Goal: Transaction & Acquisition: Download file/media

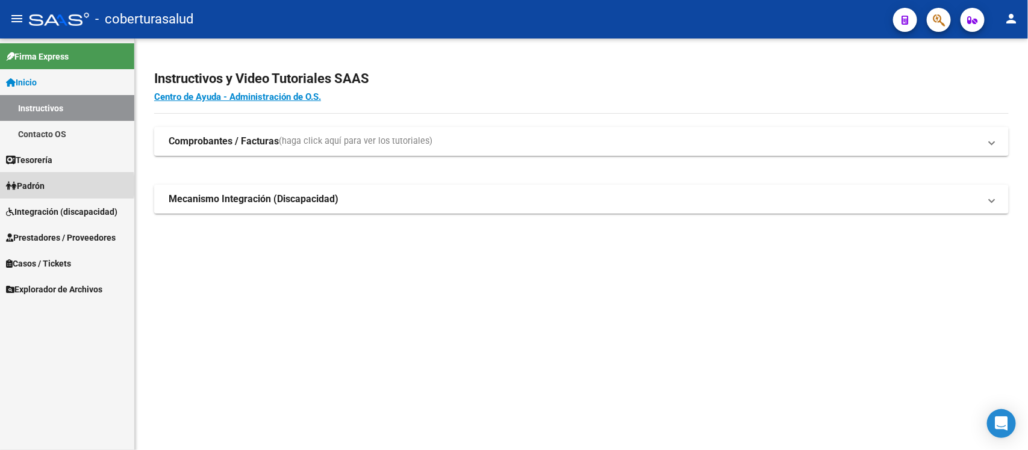
click at [51, 185] on link "Padrón" at bounding box center [67, 186] width 134 height 26
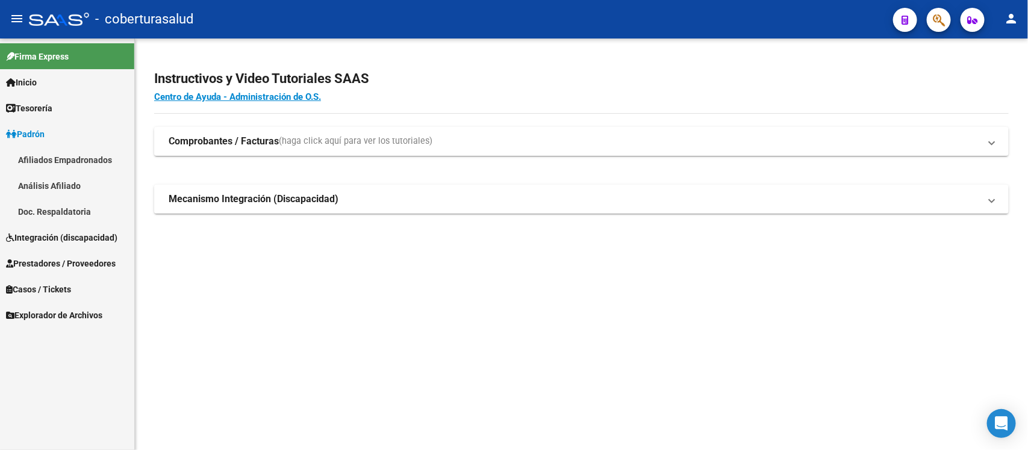
click at [52, 134] on link "Padrón" at bounding box center [67, 134] width 134 height 26
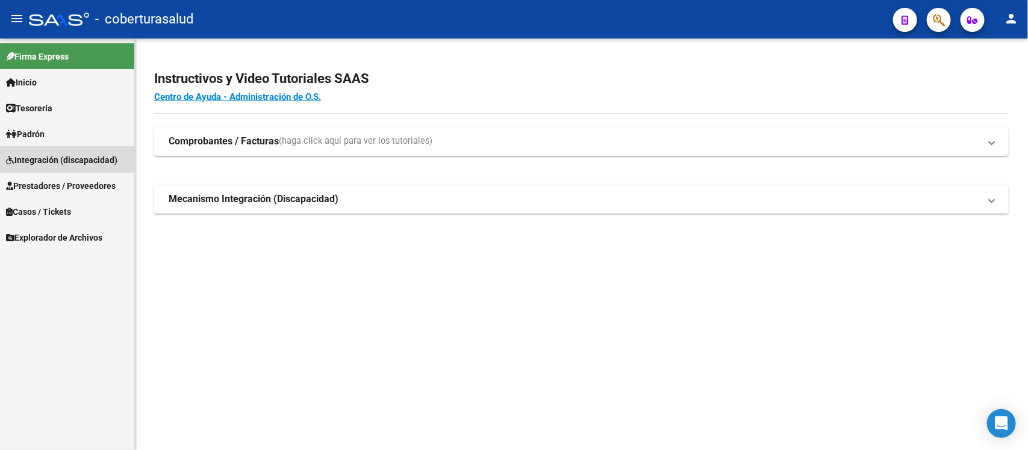
click at [55, 154] on span "Integración (discapacidad)" at bounding box center [61, 160] width 111 height 13
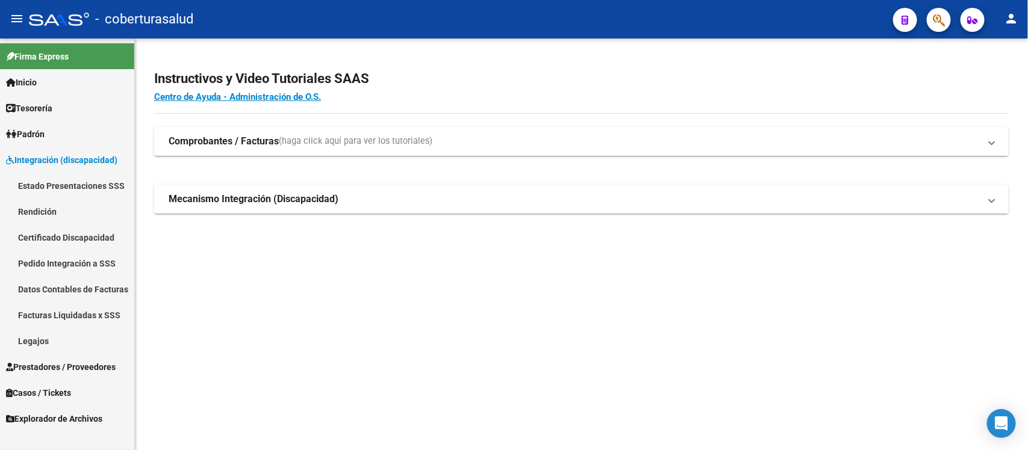
click at [100, 214] on link "Rendición" at bounding box center [67, 212] width 134 height 26
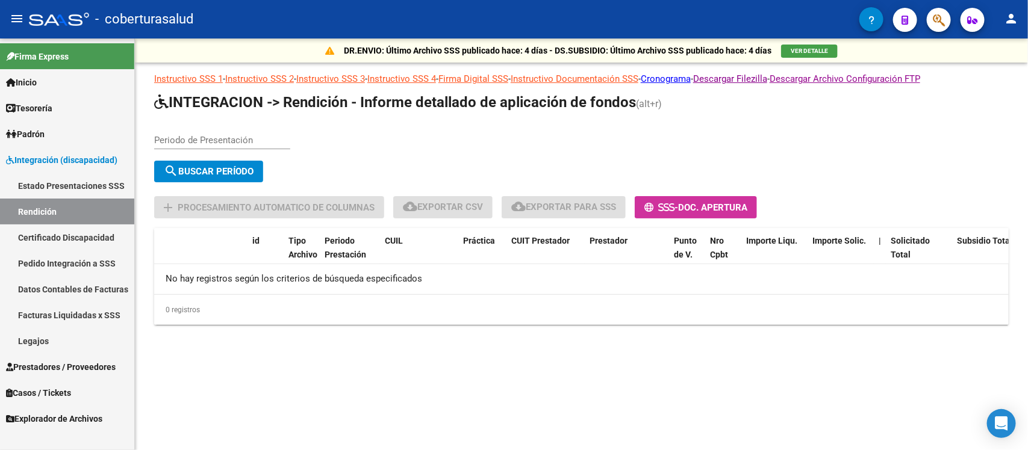
click at [795, 43] on div "VER DETALLE" at bounding box center [809, 50] width 57 height 14
click at [232, 145] on div "Periodo de Presentación" at bounding box center [222, 136] width 136 height 26
type input "202506"
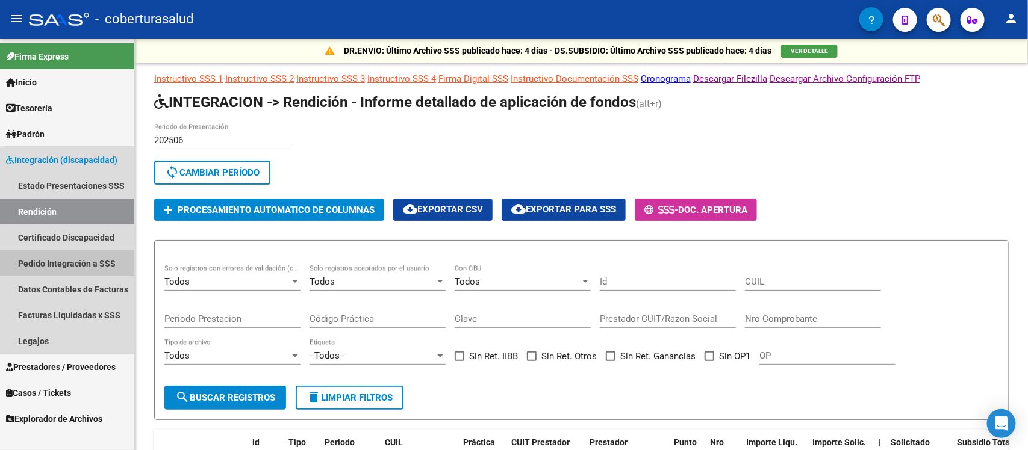
click at [108, 258] on link "Pedido Integración a SSS" at bounding box center [67, 263] width 134 height 26
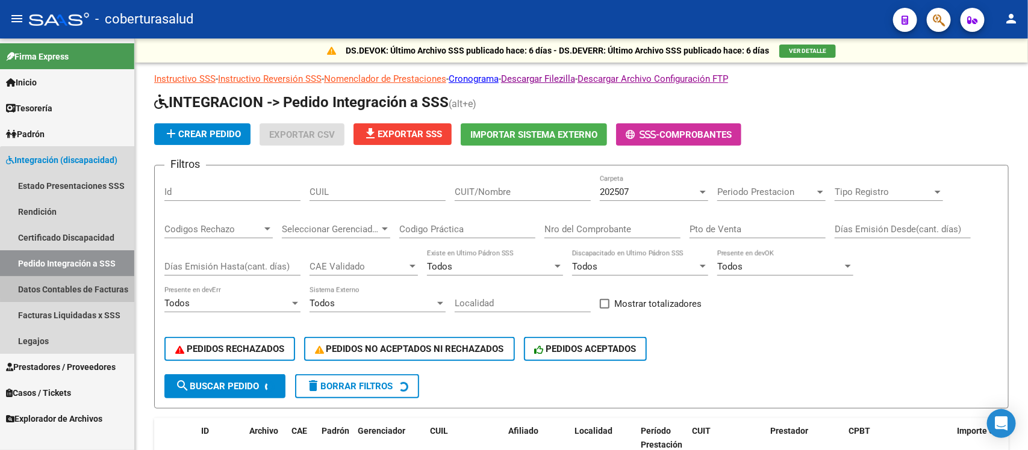
click at [102, 284] on link "Datos Contables de Facturas" at bounding box center [67, 289] width 134 height 26
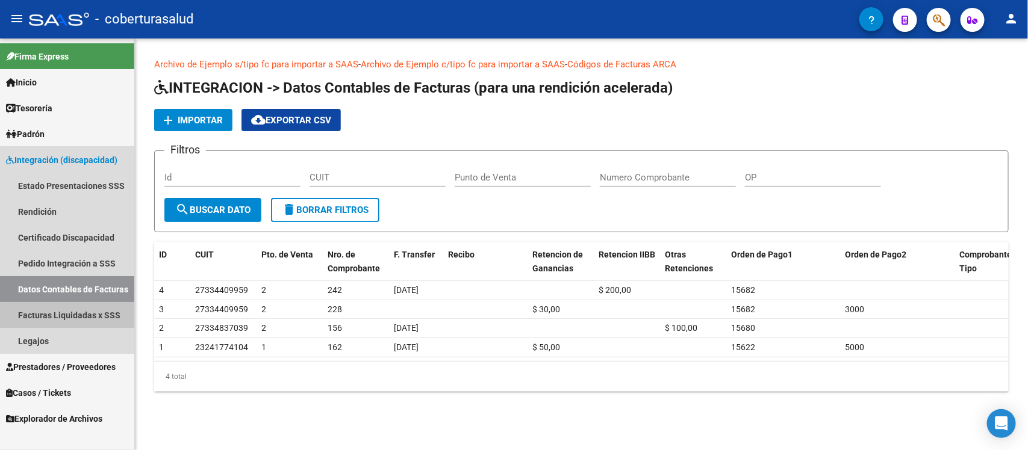
click at [89, 316] on link "Facturas Liquidadas x SSS" at bounding box center [67, 315] width 134 height 26
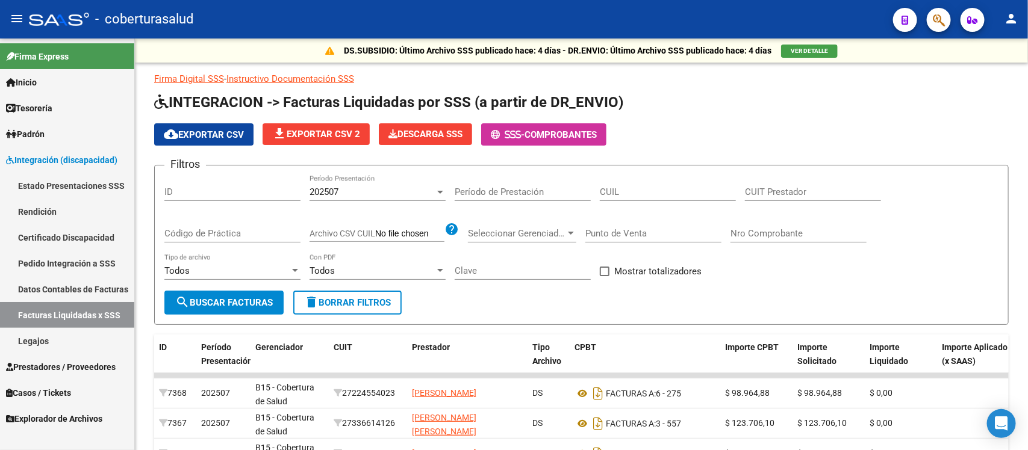
click at [90, 179] on link "Estado Presentaciones SSS" at bounding box center [67, 186] width 134 height 26
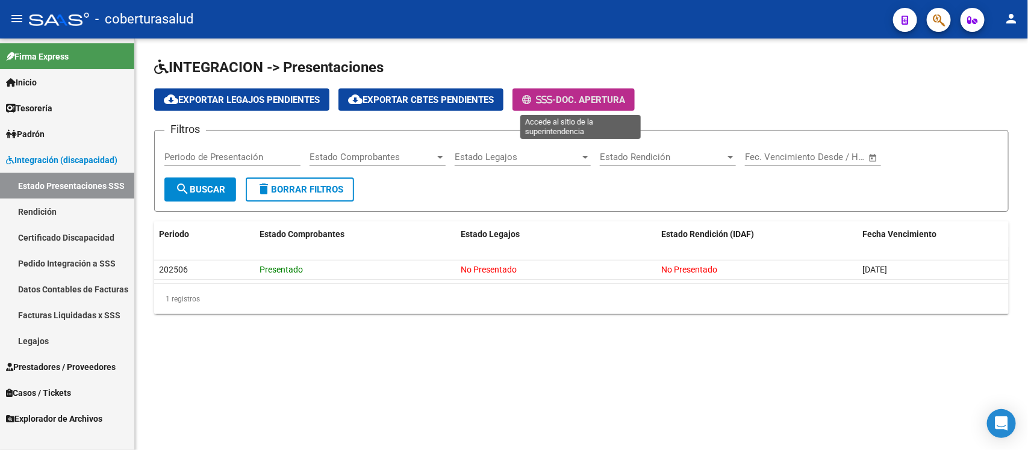
click at [552, 95] on icon at bounding box center [549, 99] width 5 height 9
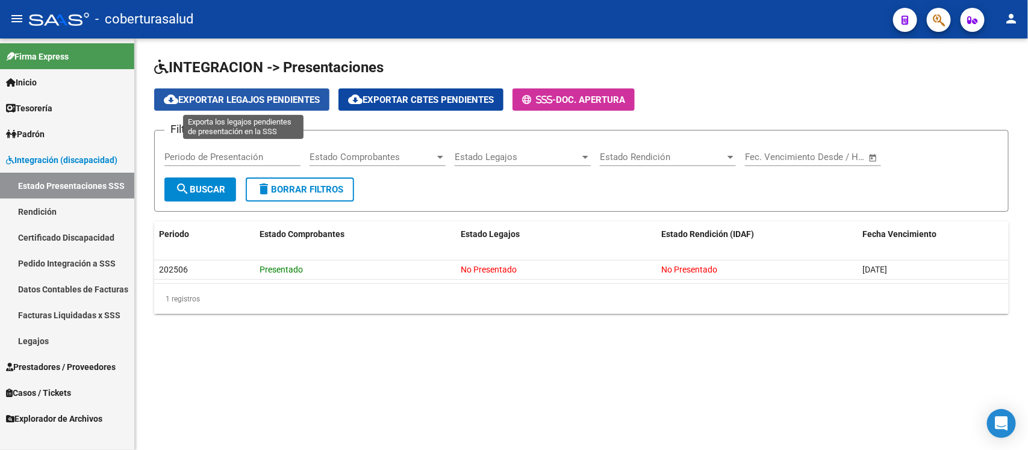
click at [299, 101] on span "cloud_download Exportar Legajos Pendientes" at bounding box center [242, 100] width 156 height 11
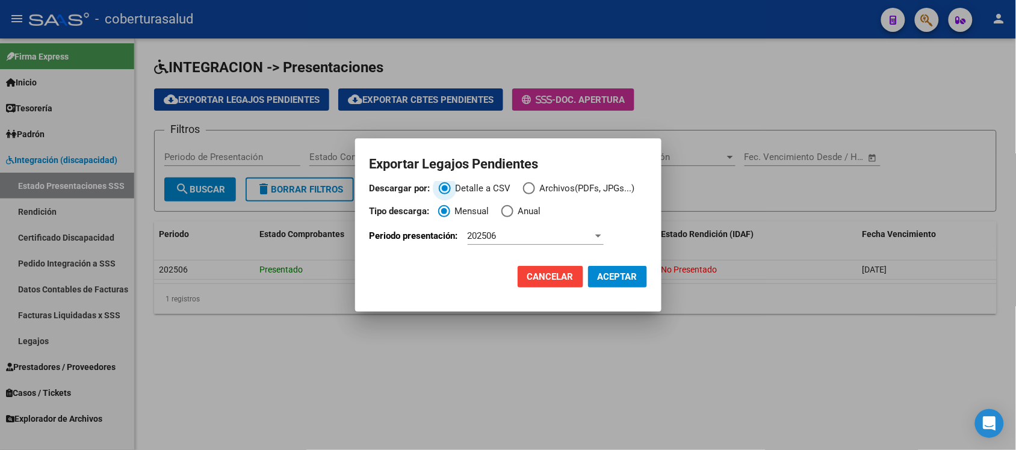
click at [539, 188] on span "Archivos(PDFs, JPGs...)" at bounding box center [585, 189] width 100 height 14
click at [535, 188] on input "Archivos(PDFs, JPGs...)" at bounding box center [529, 188] width 12 height 12
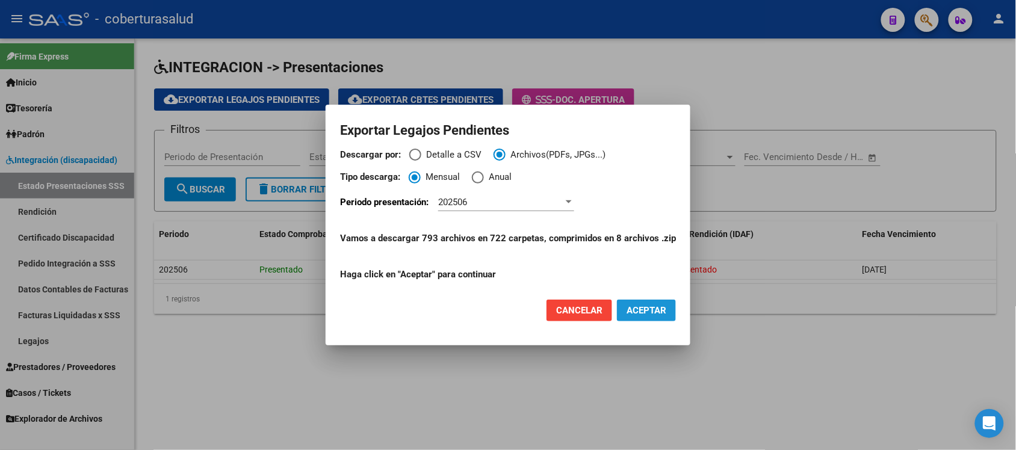
click at [654, 310] on span "ACEPTAR" at bounding box center [647, 310] width 40 height 11
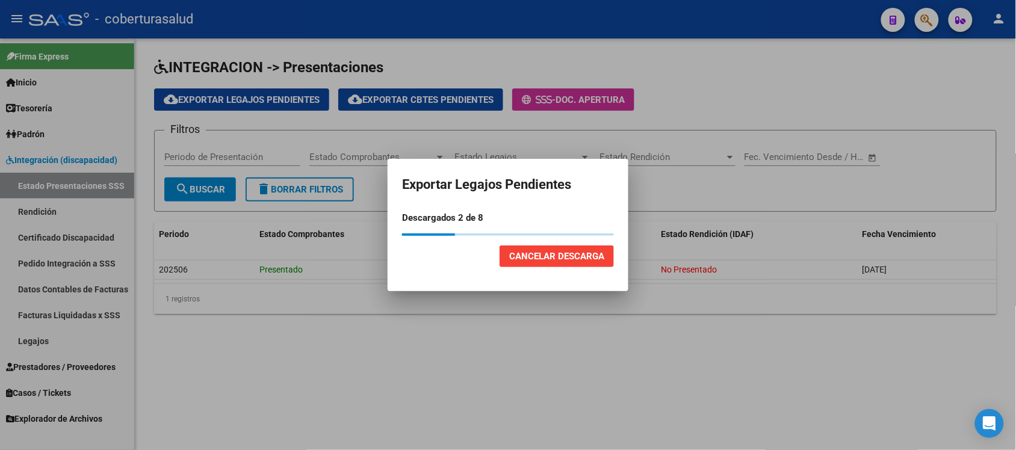
click at [980, 104] on div at bounding box center [508, 225] width 1016 height 450
